Goal: Task Accomplishment & Management: Manage account settings

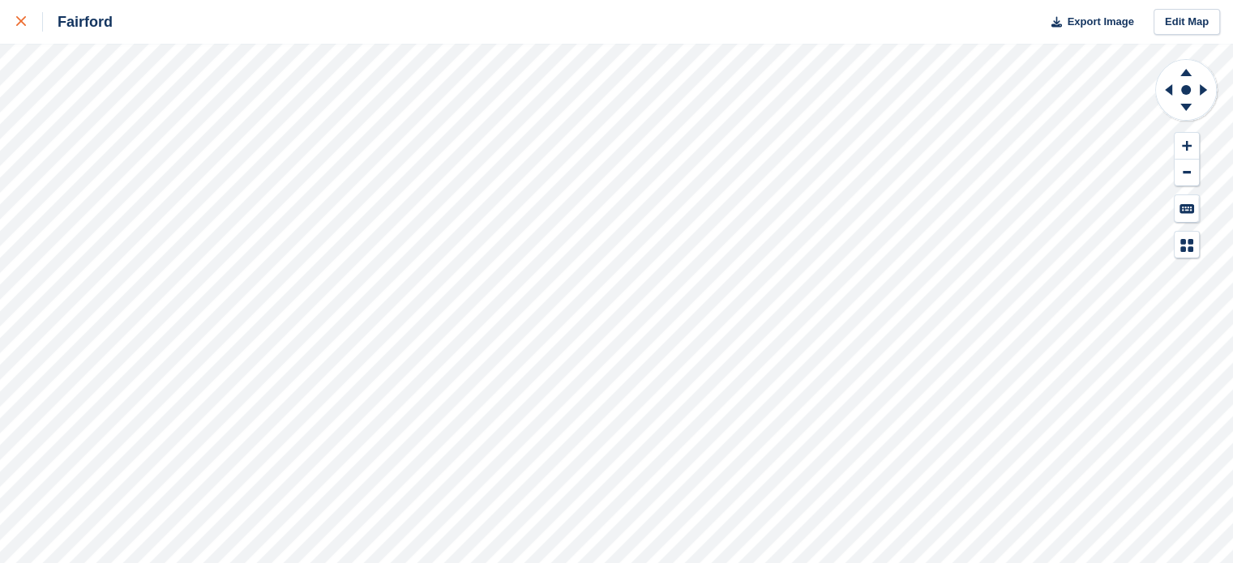
click at [27, 23] on div at bounding box center [29, 21] width 27 height 19
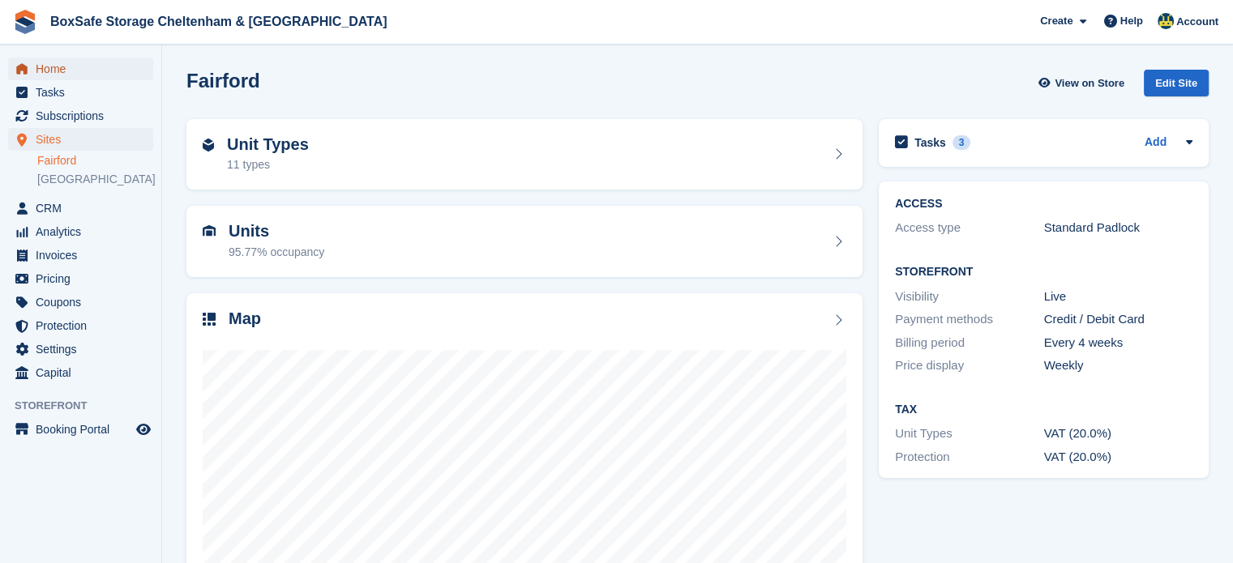
click at [55, 67] on span "Home" at bounding box center [84, 69] width 97 height 23
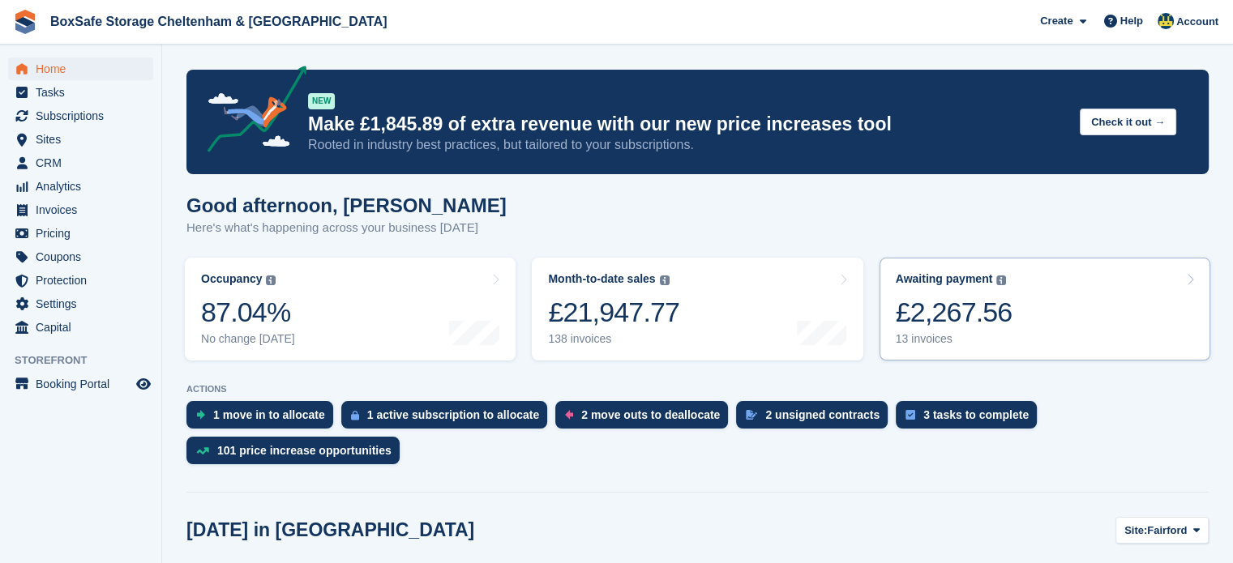
click at [1034, 302] on link "Awaiting payment The total outstanding balance on all open invoices. £2,267.56 …" at bounding box center [1045, 309] width 331 height 103
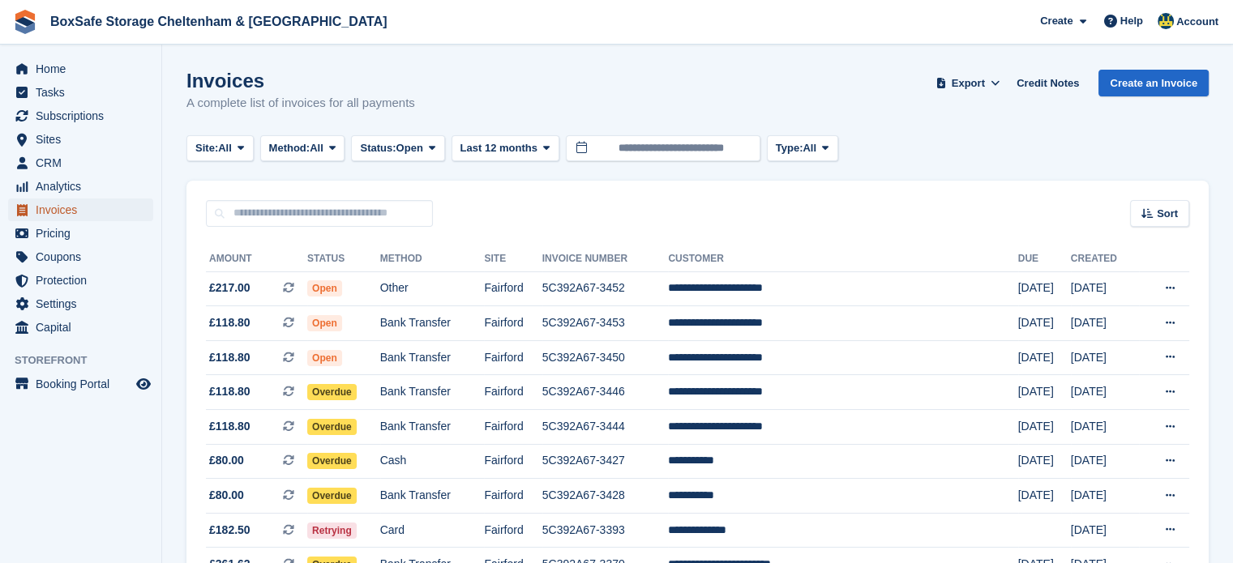
click at [63, 212] on span "Invoices" at bounding box center [84, 210] width 97 height 23
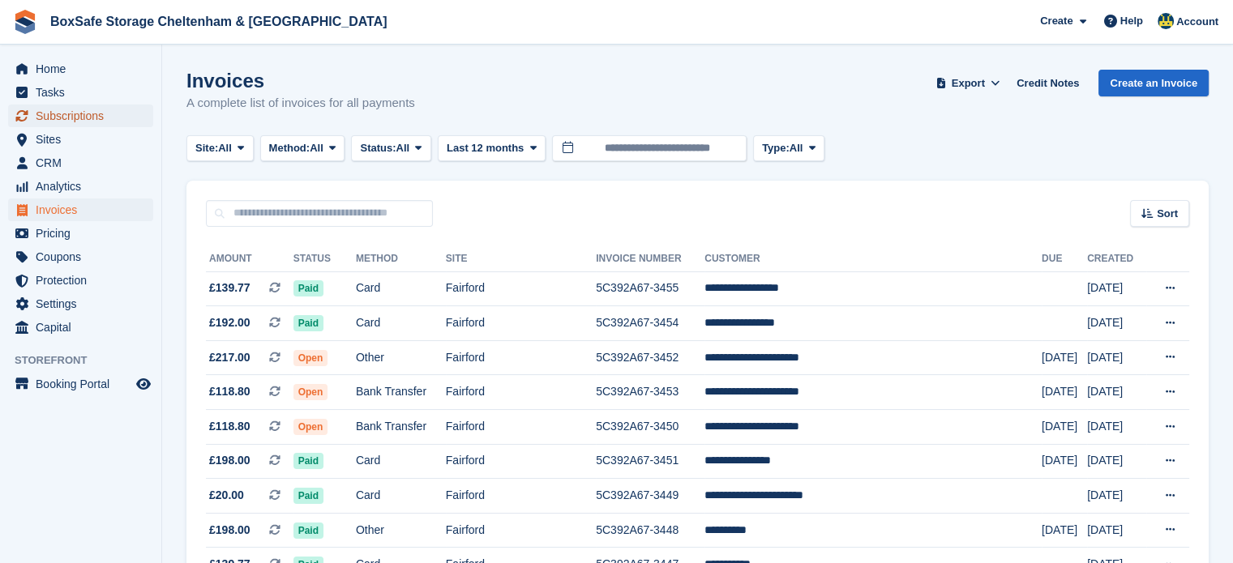
click at [101, 106] on span "Subscriptions" at bounding box center [84, 116] width 97 height 23
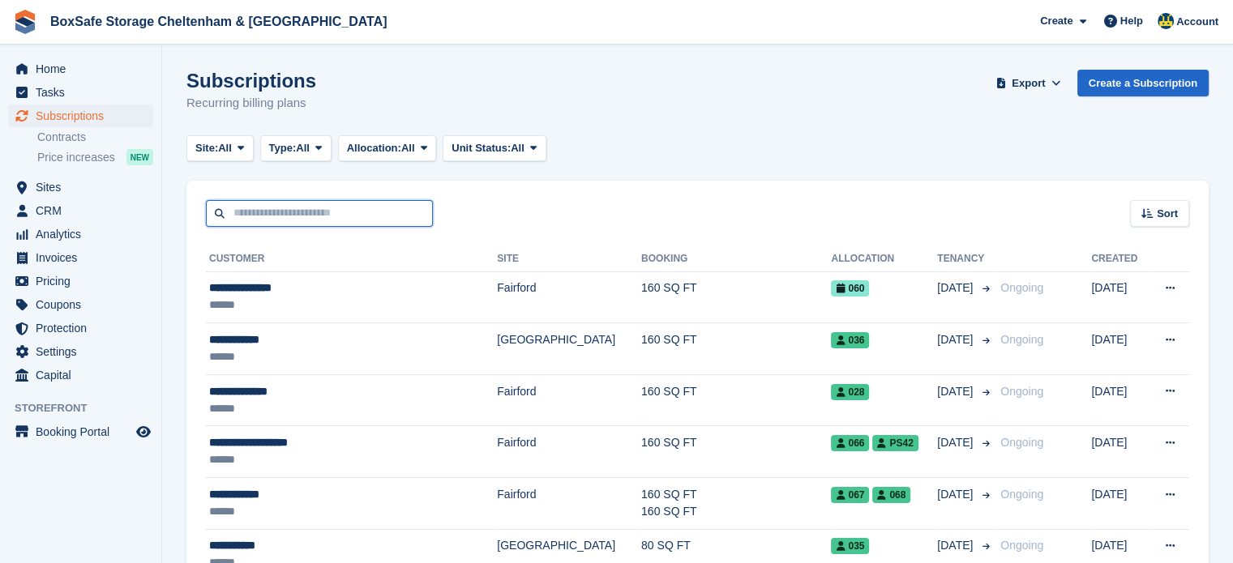
click at [299, 222] on input "text" at bounding box center [319, 213] width 227 height 27
type input "*"
type input "****"
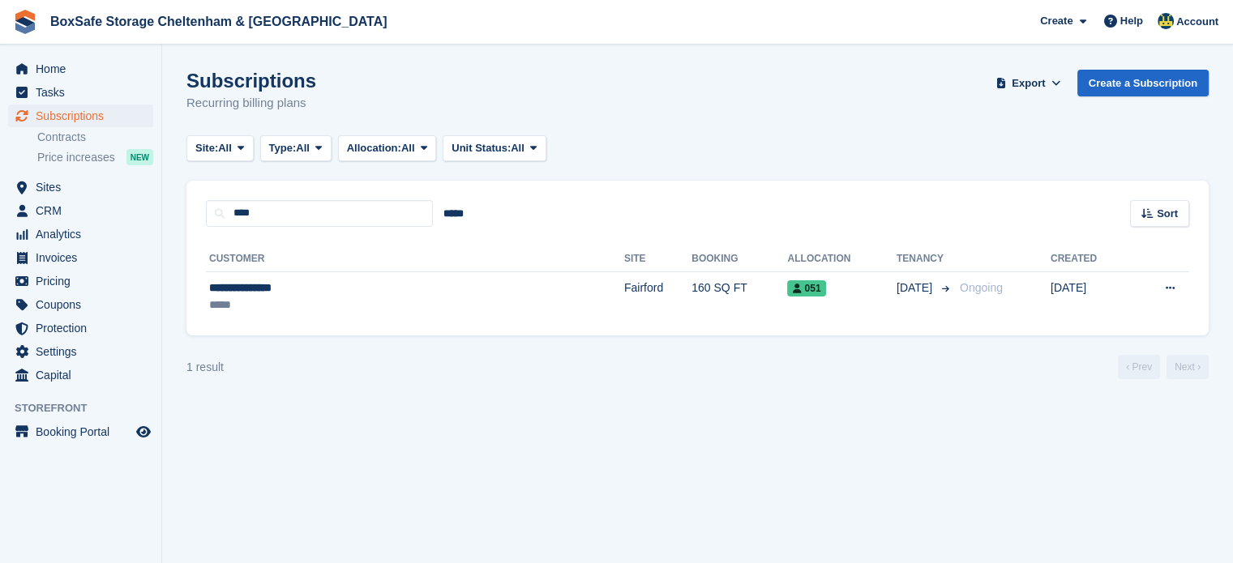
click at [62, 56] on div "Home Tasks Subscriptions Subscriptions Subscriptions Contracts Price increases …" at bounding box center [80, 219] width 161 height 336
